Goal: Obtain resource: Download file/media

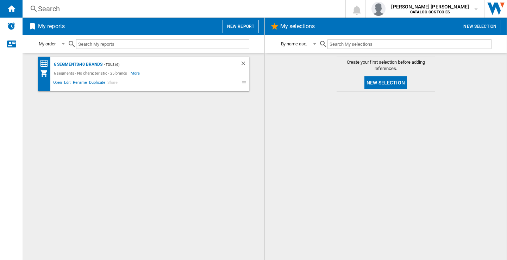
click at [235, 24] on button "New report" at bounding box center [241, 26] width 36 height 13
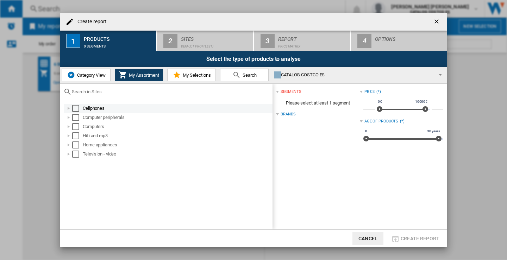
click at [75, 106] on div "Select" at bounding box center [75, 108] width 7 height 7
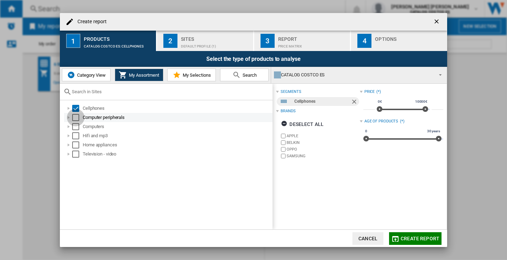
click at [77, 116] on div "Select" at bounding box center [75, 117] width 7 height 7
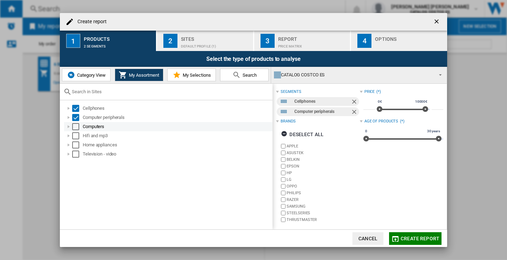
click at [77, 128] on div "Select" at bounding box center [75, 126] width 7 height 7
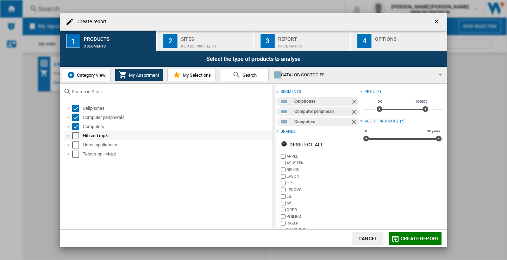
click at [73, 137] on div "Select" at bounding box center [75, 135] width 7 height 7
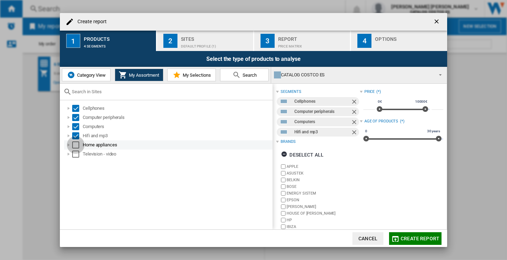
click at [75, 143] on div "Select" at bounding box center [75, 145] width 7 height 7
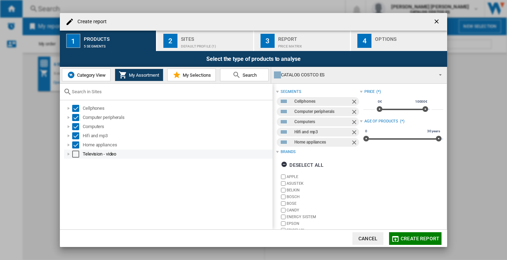
click at [76, 152] on div "Select" at bounding box center [75, 154] width 7 height 7
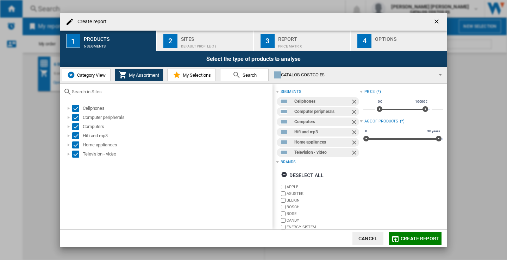
click at [201, 39] on div "Sites" at bounding box center [215, 36] width 69 height 7
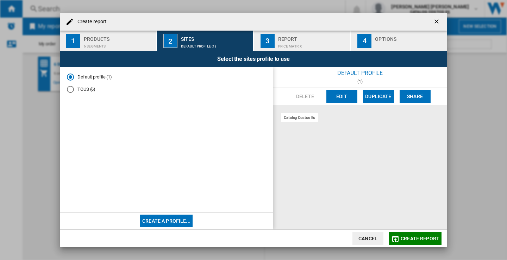
click at [69, 92] on div "TOUS (6)" at bounding box center [70, 89] width 7 height 7
click at [288, 39] on div "Report" at bounding box center [312, 36] width 69 height 7
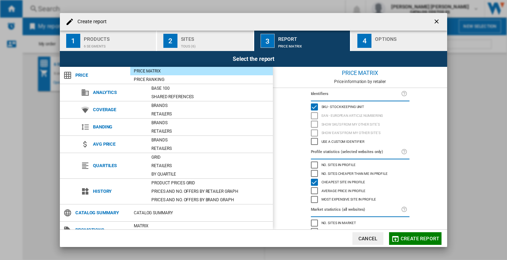
click at [389, 33] on div "Options" at bounding box center [409, 36] width 69 height 7
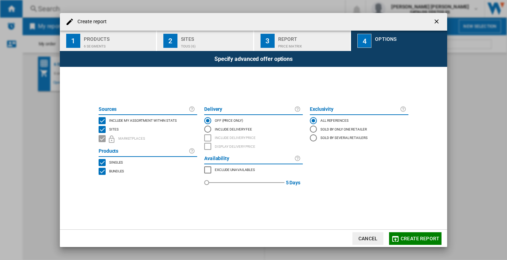
click at [417, 237] on span "Create report" at bounding box center [420, 239] width 39 height 6
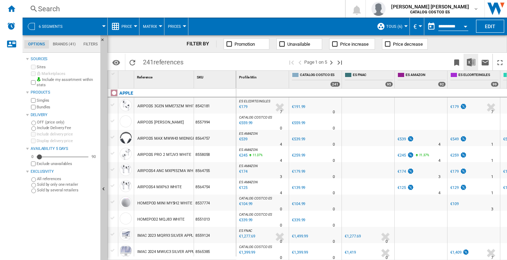
click at [470, 59] on img "Download in Excel" at bounding box center [471, 62] width 8 height 8
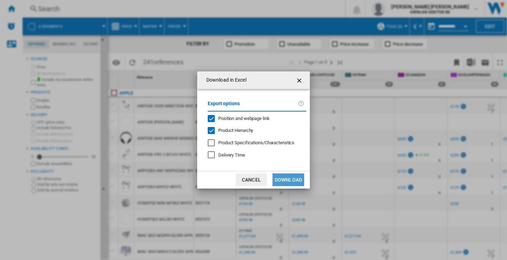
click at [294, 176] on button "Download" at bounding box center [289, 180] width 32 height 13
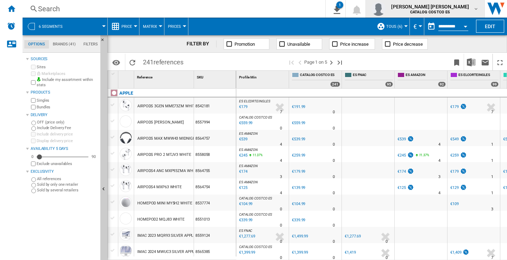
click at [476, 10] on md-icon "button" at bounding box center [477, 9] width 6 height 6
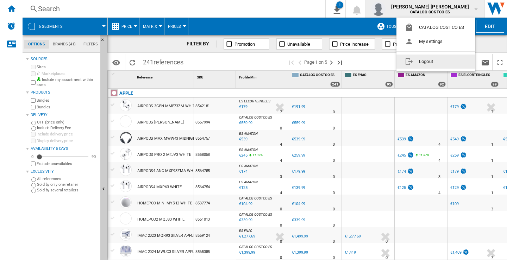
click at [432, 61] on button "Logout" at bounding box center [436, 62] width 79 height 14
